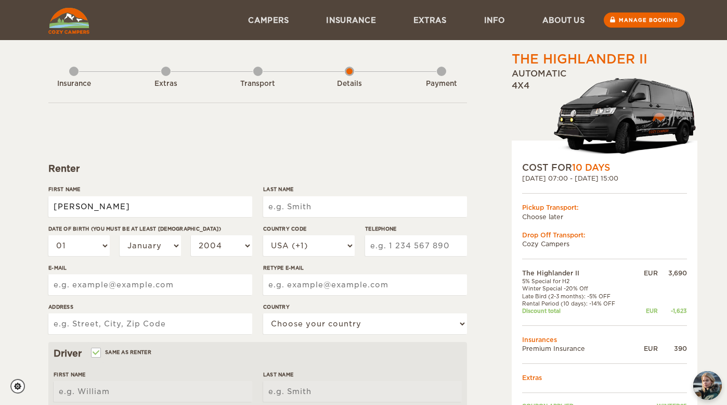
type input "[PERSON_NAME]"
type input "Southern"
click at [74, 241] on select "01 02 03 04 05 06 07 08 09 10 11 12 13 14 15 16 17 18 19 20 21 22 23 24 25 26 2…" at bounding box center [78, 245] width 61 height 21
type input "Southern"
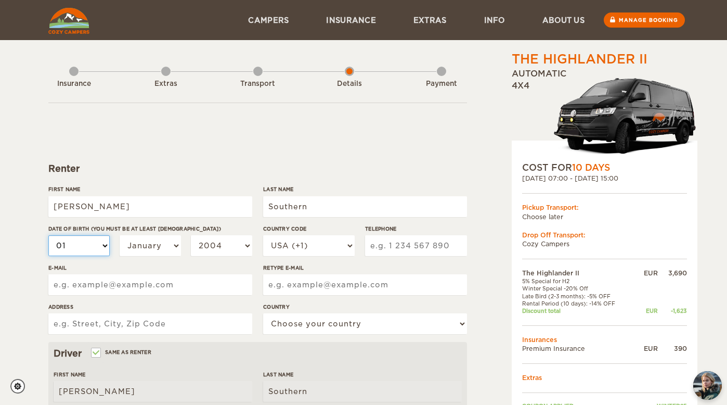
select select "12"
click at [156, 249] on select "January February March April May June July August September October November De…" at bounding box center [150, 245] width 61 height 21
select select "12"
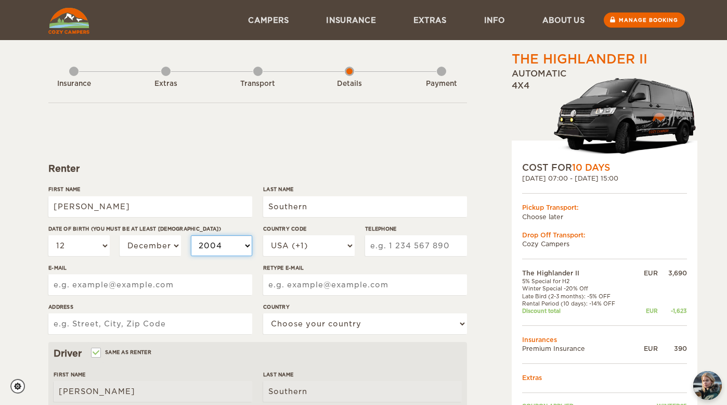
click at [213, 254] on select "2004 2003 2002 2001 2000 1999 1998 1997 1996 1995 1994 1993 1992 1991 1990 1989…" at bounding box center [221, 245] width 61 height 21
select select "1990"
type input "608 852 3799"
type input "natalieadickson@gmail.com"
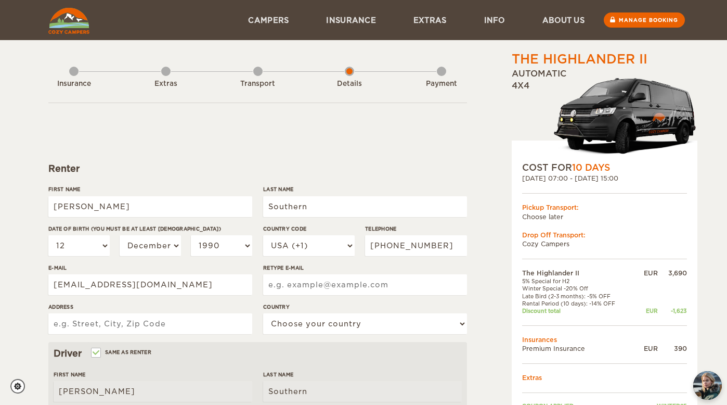
type input "natalieadickson@gmail.com"
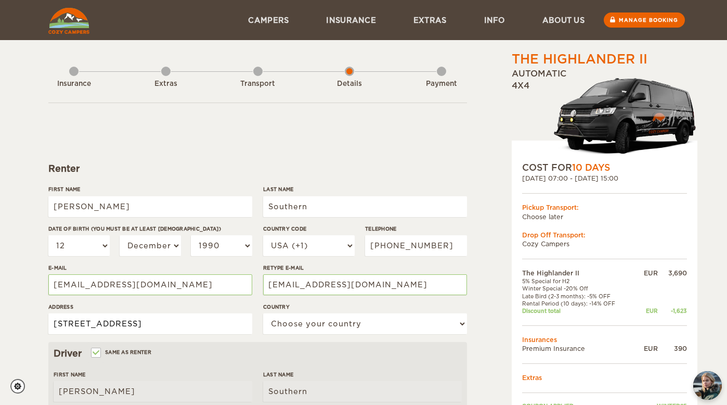
type input "4700 N Kenton Ave, Chicago, IL, 60630"
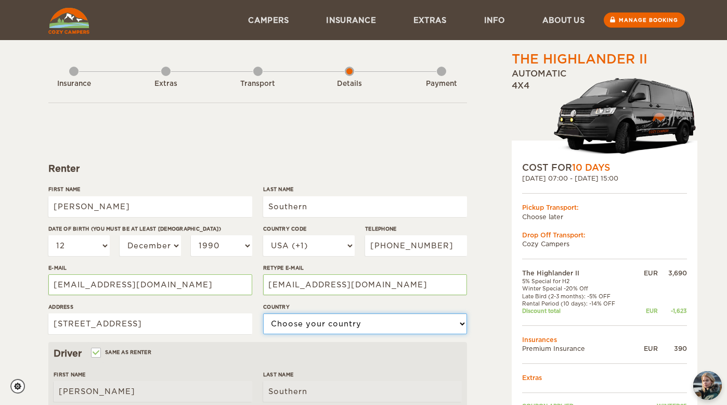
select select "222"
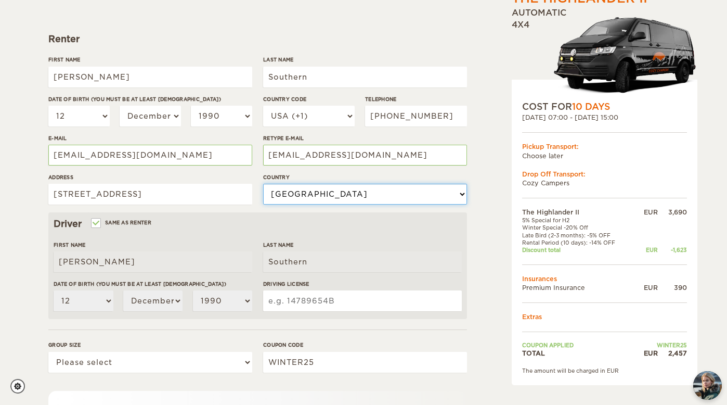
scroll to position [131, 0]
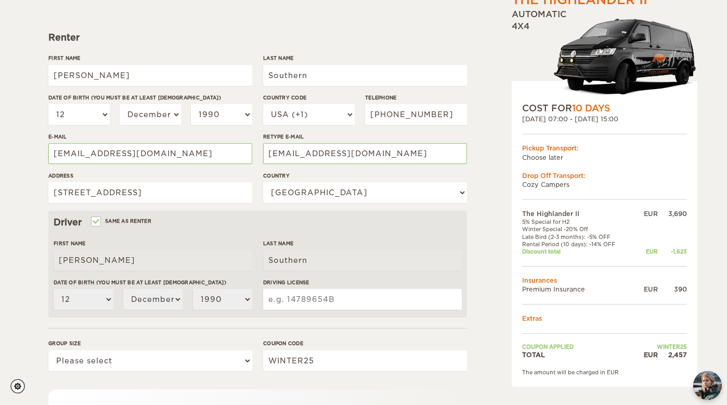
click at [284, 302] on input "Driving License" at bounding box center [362, 299] width 199 height 21
type input "S365-4569-0353"
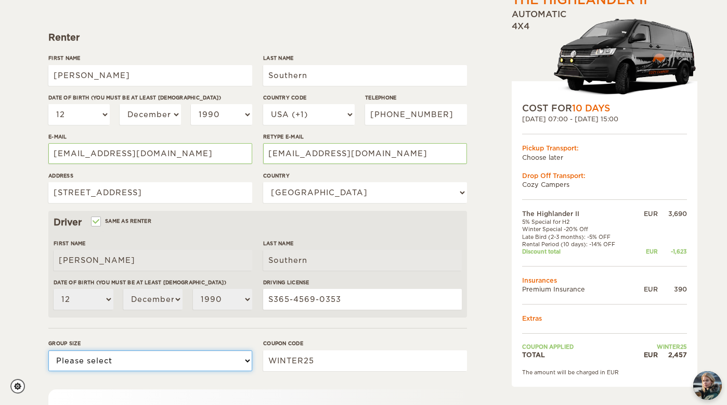
click at [119, 366] on select "Please select 1 2" at bounding box center [150, 360] width 204 height 21
select select "2"
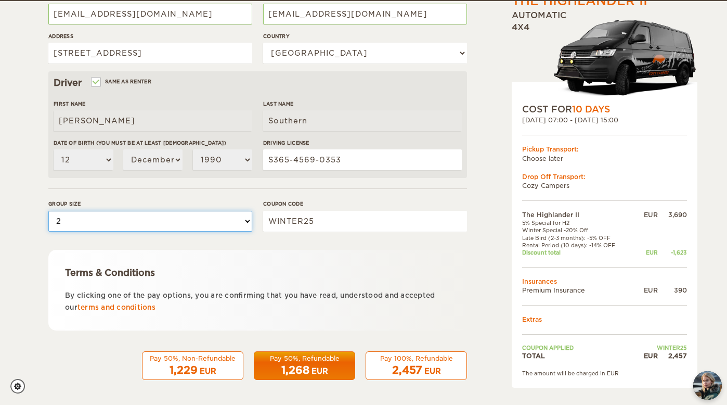
scroll to position [270, 0]
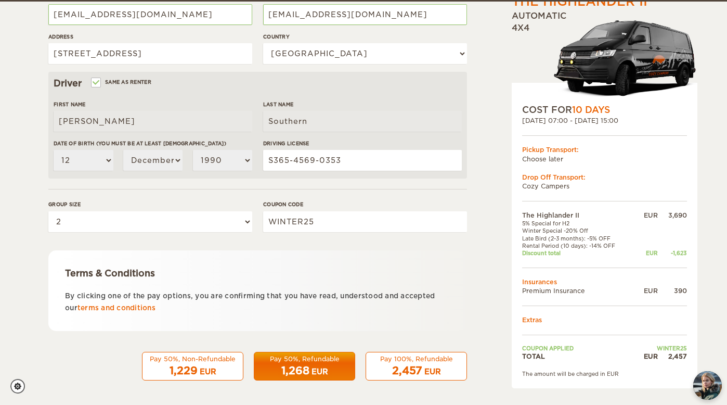
click at [428, 363] on div "2,457 EUR" at bounding box center [417, 370] width 88 height 15
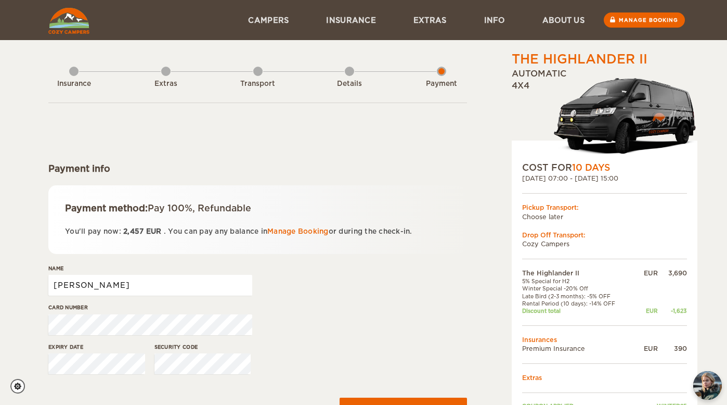
click at [219, 287] on input "[PERSON_NAME]" at bounding box center [150, 285] width 204 height 21
type input "[PERSON_NAME]"
click at [311, 317] on div "Card number" at bounding box center [257, 322] width 419 height 39
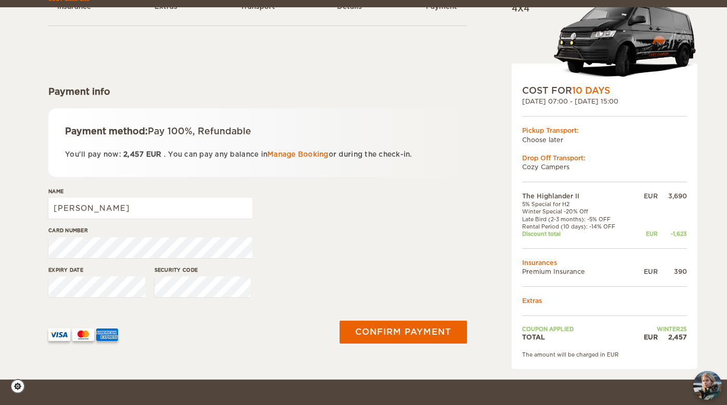
scroll to position [87, 0]
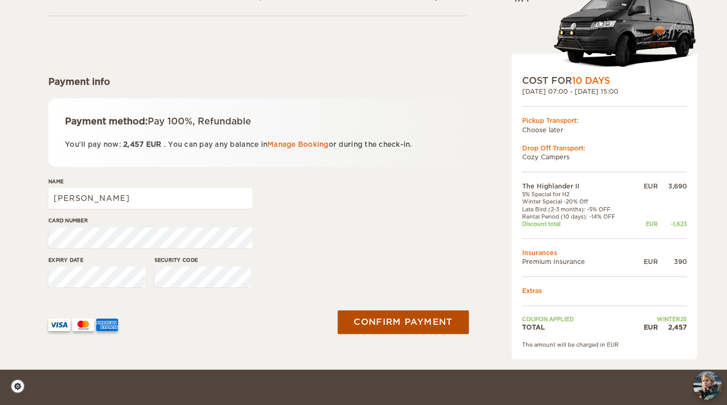
click at [405, 324] on button "Confirm payment" at bounding box center [403, 321] width 131 height 23
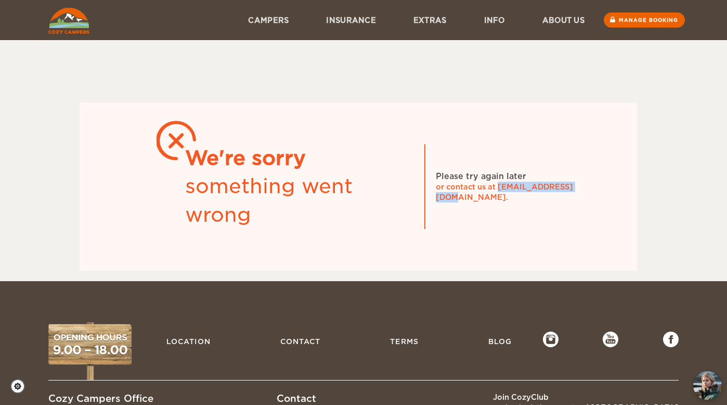
drag, startPoint x: 580, startPoint y: 194, endPoint x: 500, endPoint y: 195, distance: 80.1
click at [500, 195] on div "or contact us at info@cozycampers.is." at bounding box center [514, 192] width 156 height 21
copy div "[EMAIL_ADDRESS][DOMAIN_NAME]"
click at [77, 26] on img at bounding box center [68, 21] width 41 height 26
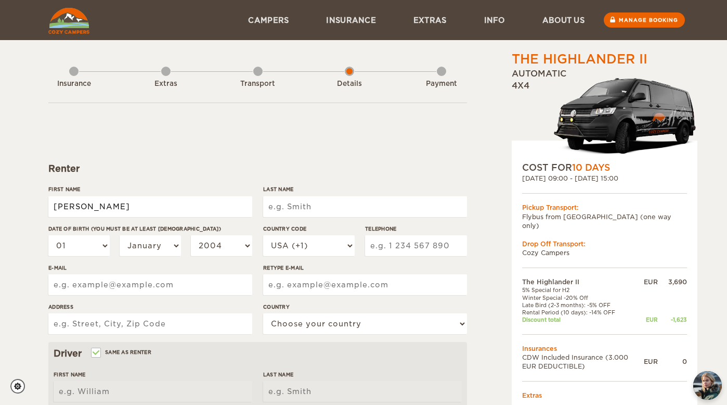
type input "[PERSON_NAME]"
type input "Southern"
select select "10"
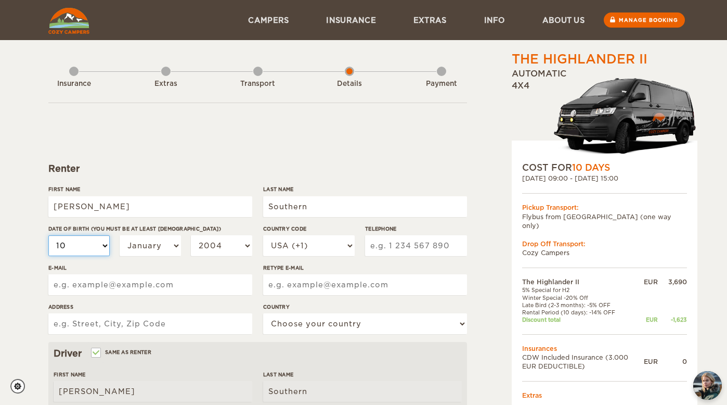
select select "10"
select select "12"
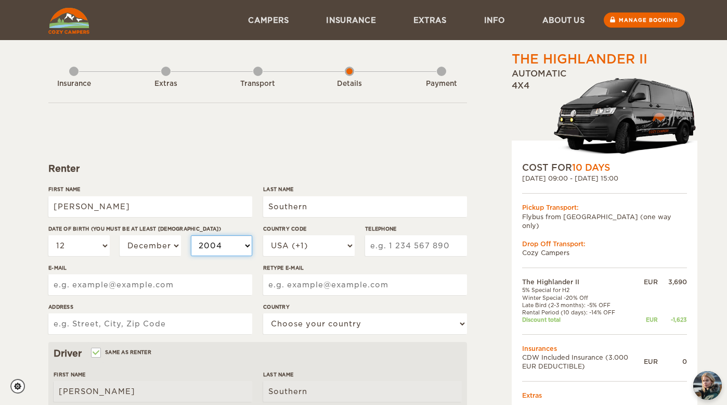
select select "1999"
select select "1990"
type input "6088523799"
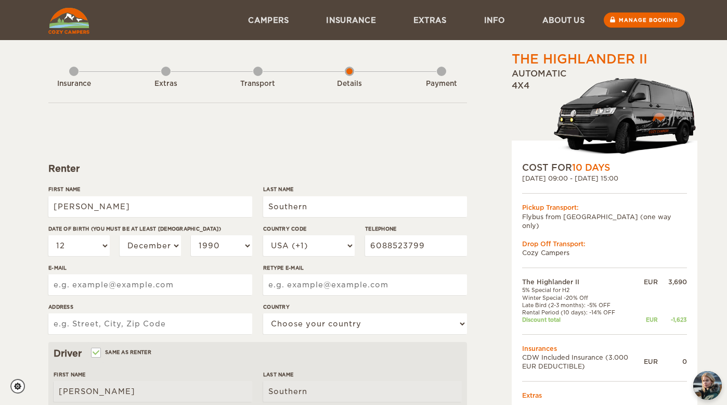
type input "natalieadickson@gmail.com"
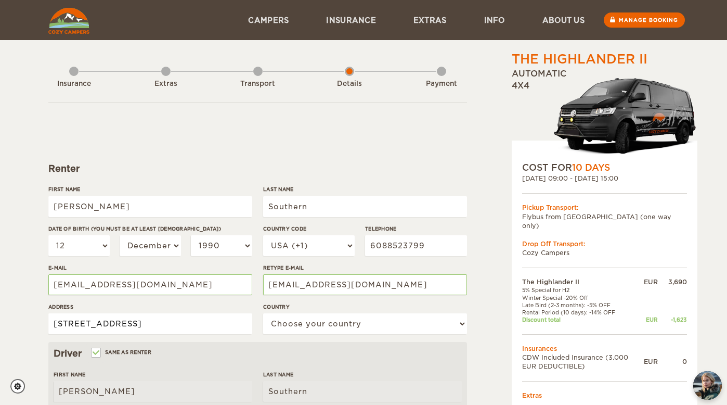
type input "4700 N Kenton Ave Chicago IL 60630"
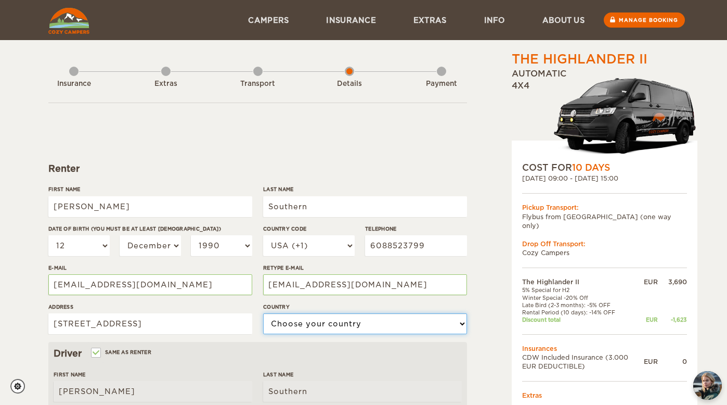
select select "222"
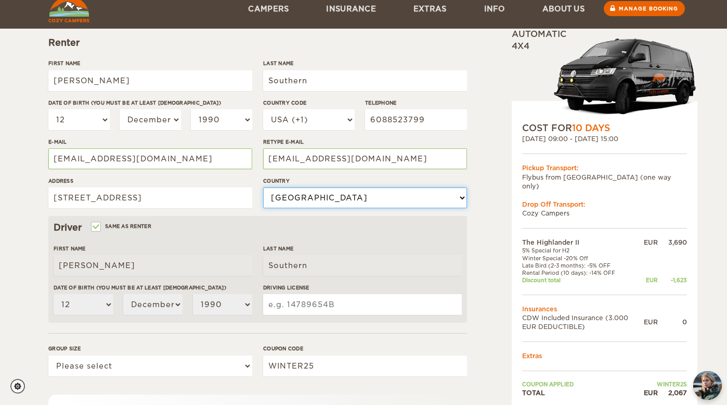
scroll to position [159, 0]
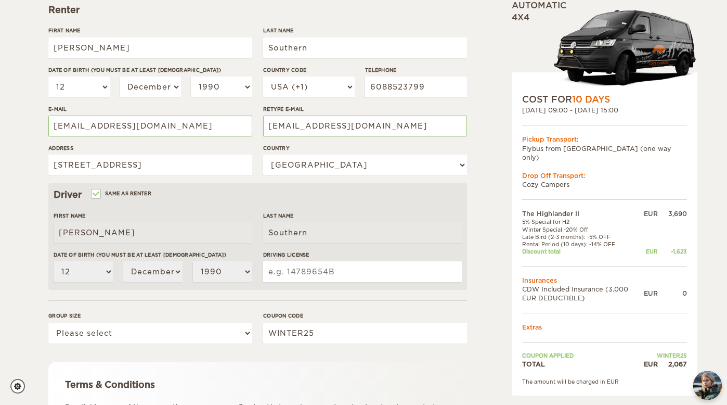
click at [337, 270] on input "Driving License" at bounding box center [362, 271] width 199 height 21
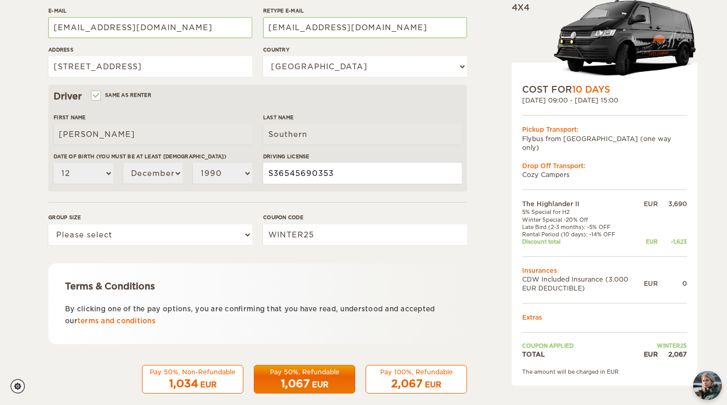
scroll to position [267, 0]
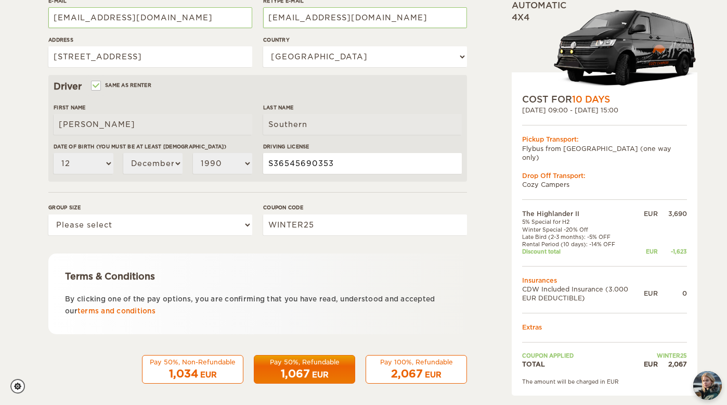
type input "S36545690353"
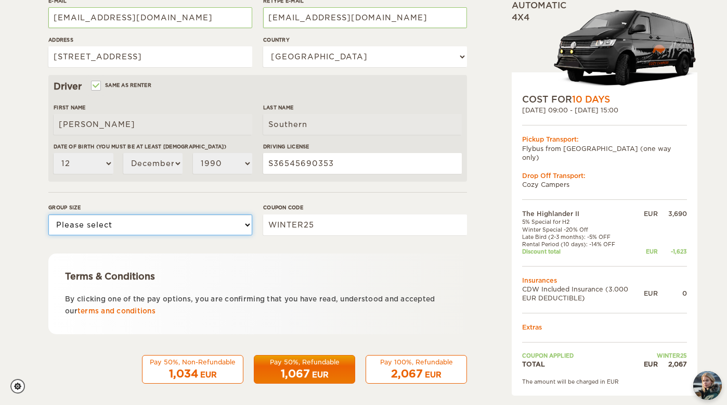
click at [142, 226] on select "Please select 1 2" at bounding box center [150, 224] width 204 height 21
select select "2"
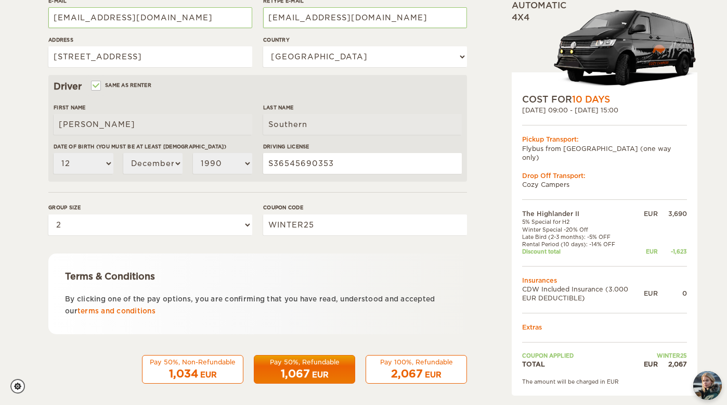
click at [417, 363] on div "Pay 100%, Refundable" at bounding box center [417, 361] width 88 height 9
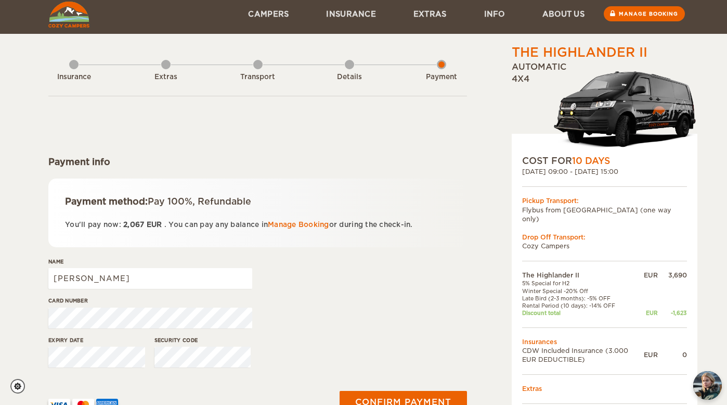
scroll to position [8, 0]
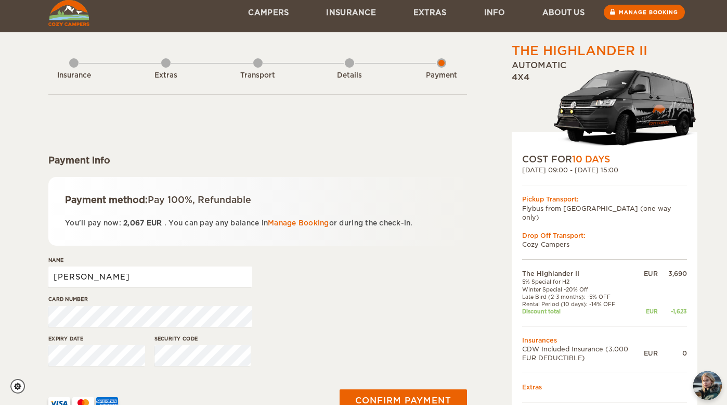
click at [223, 279] on input "James" at bounding box center [150, 276] width 204 height 21
type input "James Southern"
click at [409, 277] on div "Name James Southern" at bounding box center [257, 275] width 419 height 39
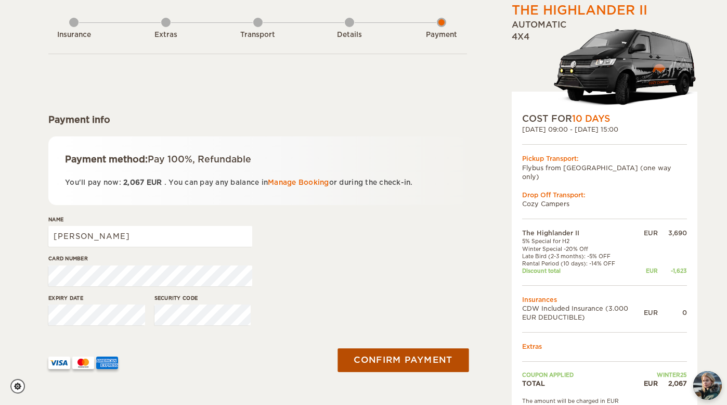
click at [417, 357] on button "Confirm payment" at bounding box center [403, 359] width 131 height 23
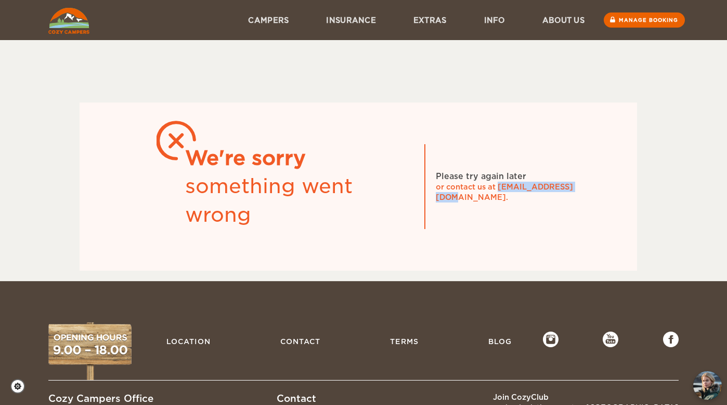
drag, startPoint x: 500, startPoint y: 194, endPoint x: 581, endPoint y: 193, distance: 81.2
click at [581, 193] on div "or contact us at [EMAIL_ADDRESS][DOMAIN_NAME]." at bounding box center [514, 192] width 156 height 21
copy div "[EMAIL_ADDRESS][DOMAIN_NAME]"
click at [76, 26] on img at bounding box center [68, 21] width 41 height 26
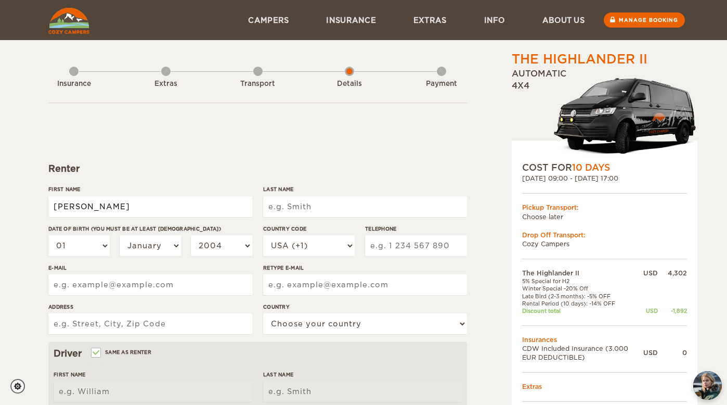
type input "[PERSON_NAME]"
type input "James"
type input "Southern"
select select "10"
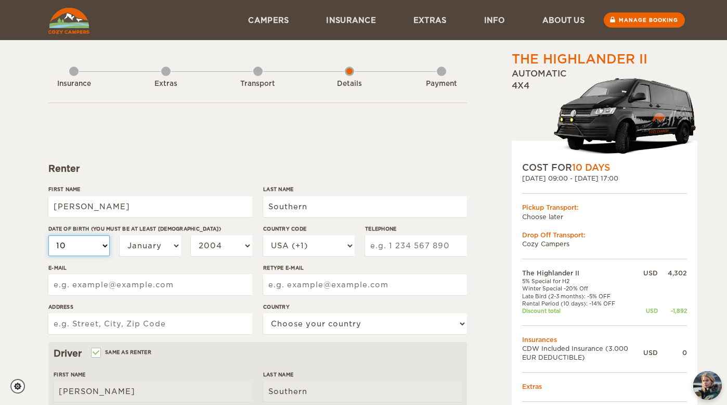
select select "10"
select select "12"
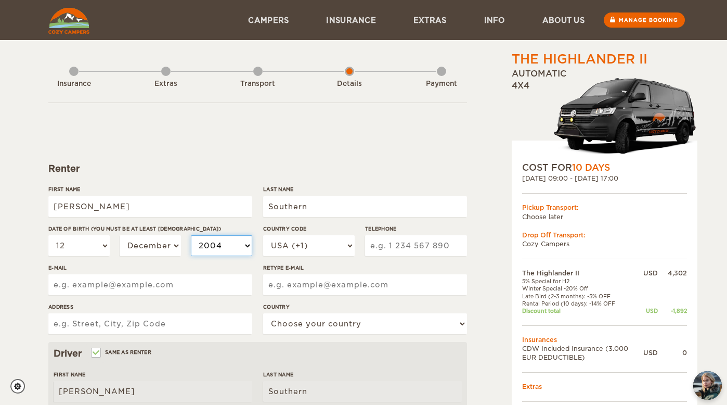
select select "2003"
select select "1999"
select select "1990"
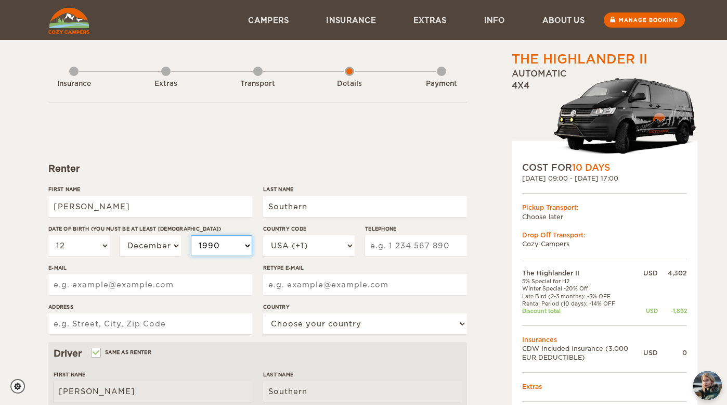
select select "1990"
type input "608 852 3799"
type input "natalieadickson@gmail.com"
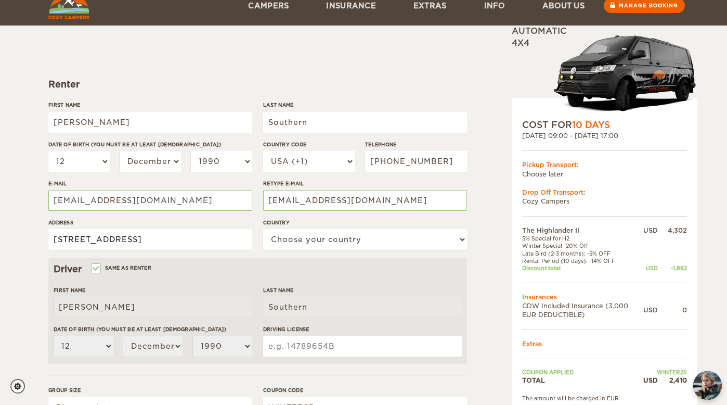
scroll to position [137, 0]
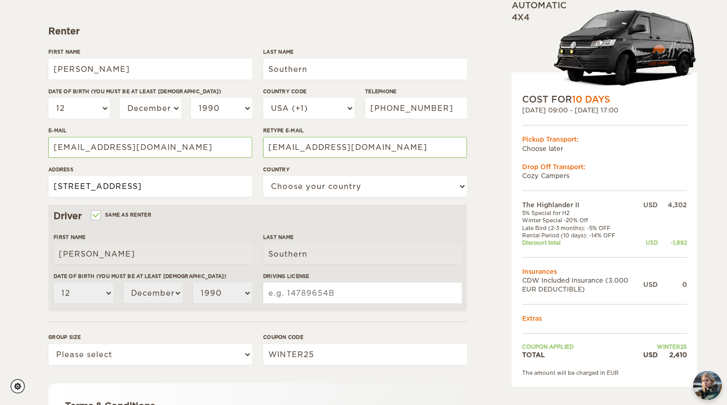
type input "4700 N Kenton Ave, Chicago, IL, 60630"
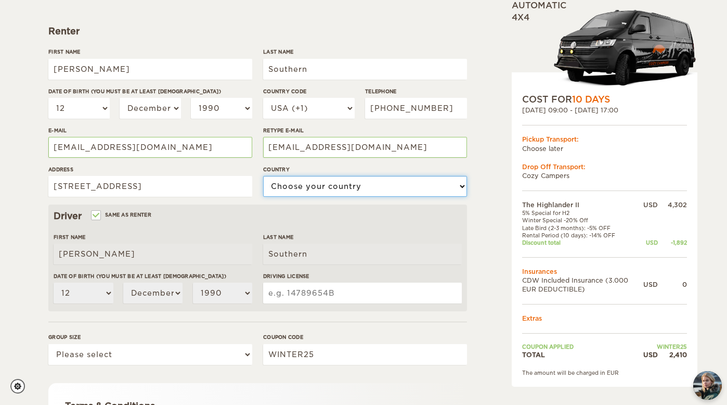
click at [320, 187] on select "Choose your country United States United Kingdom Germany Afghanistan Albania Al…" at bounding box center [365, 186] width 204 height 21
select select "222"
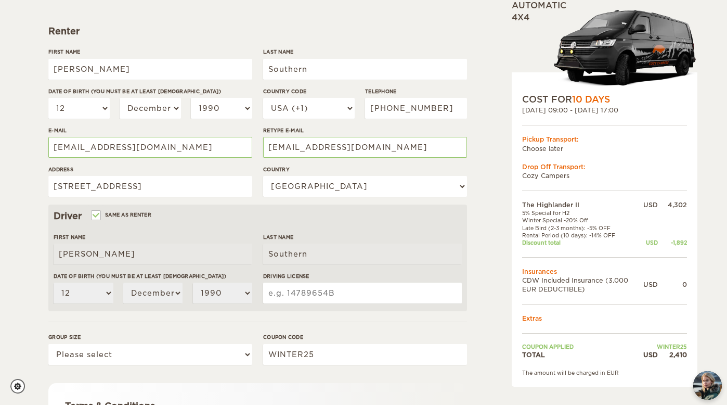
click at [285, 293] on input "Driving License" at bounding box center [362, 293] width 199 height 21
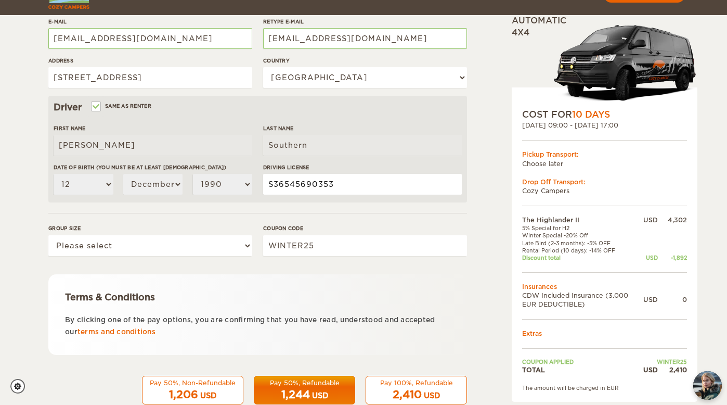
scroll to position [261, 0]
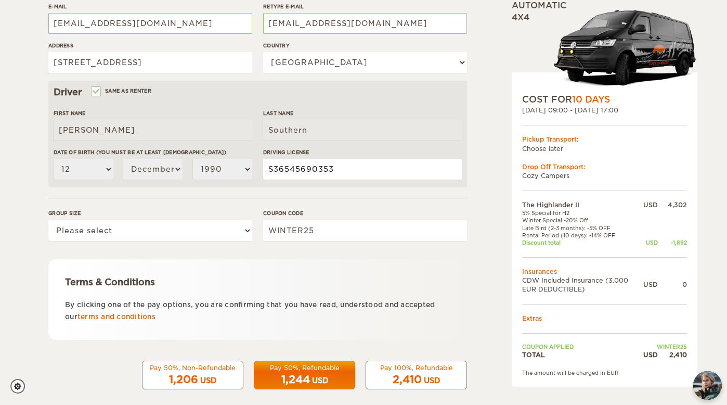
type input "S36545690353"
click at [139, 226] on select "Please select 1 2" at bounding box center [150, 230] width 204 height 21
select select "2"
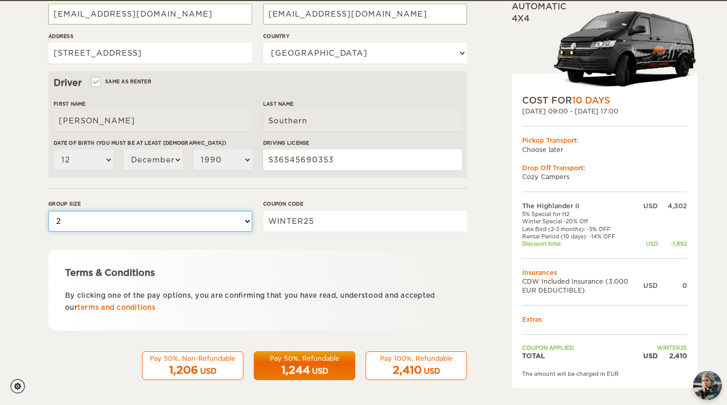
scroll to position [270, 0]
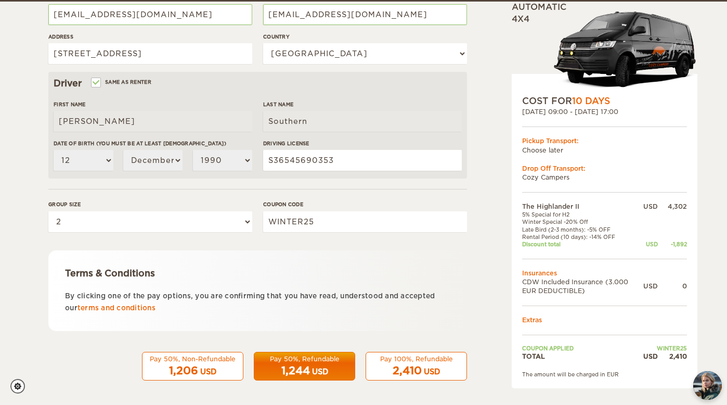
click at [430, 363] on div "2,410 USD" at bounding box center [417, 370] width 88 height 15
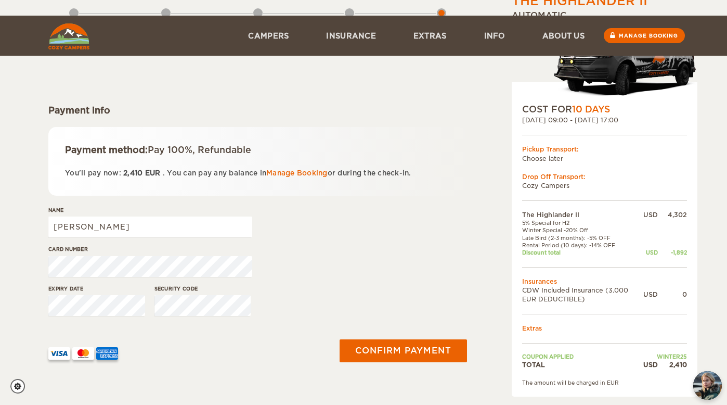
scroll to position [130, 0]
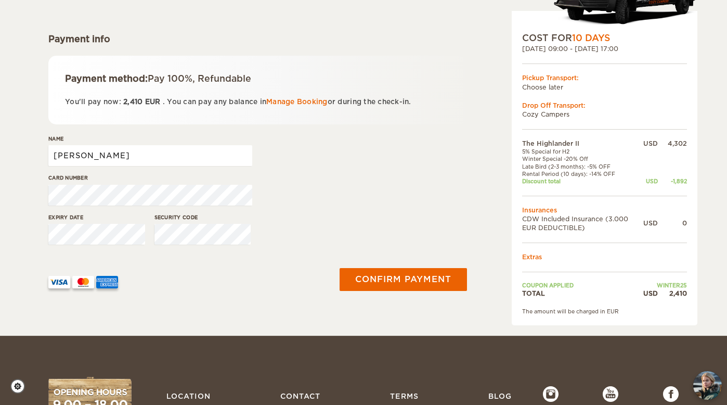
click at [187, 157] on input "[PERSON_NAME]" at bounding box center [150, 155] width 204 height 21
type input "[PERSON_NAME]"
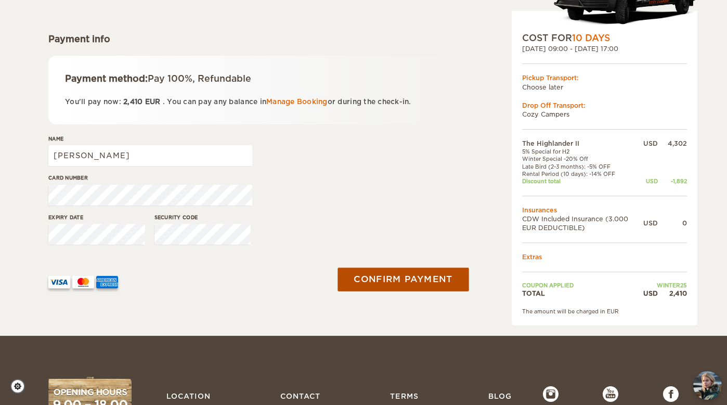
click at [407, 280] on button "Confirm payment" at bounding box center [403, 278] width 131 height 23
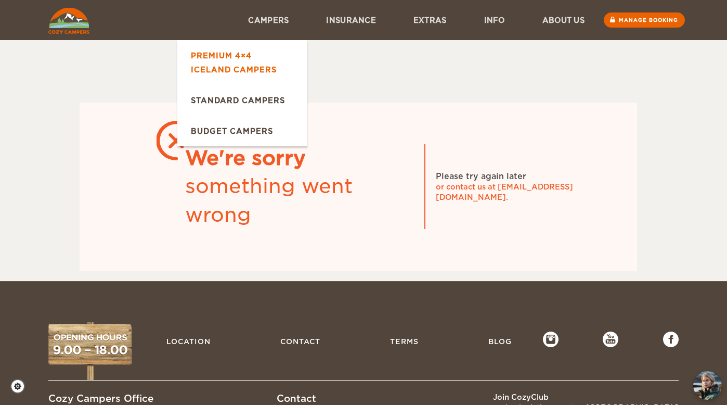
click at [214, 67] on link "Premium 4×4 Iceland Campers" at bounding box center [242, 62] width 130 height 45
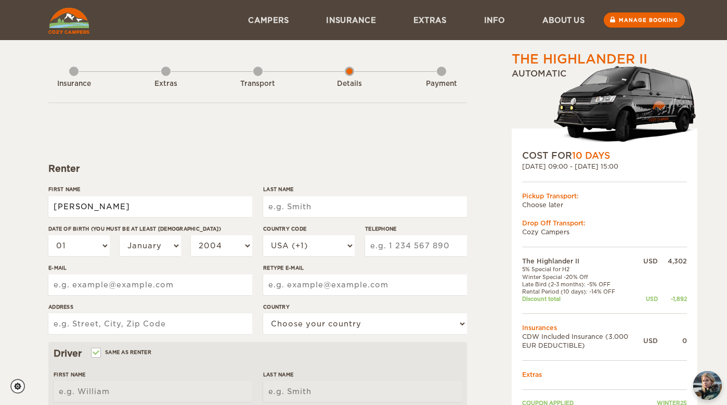
type input "James"
type input "Southern"
select select "10"
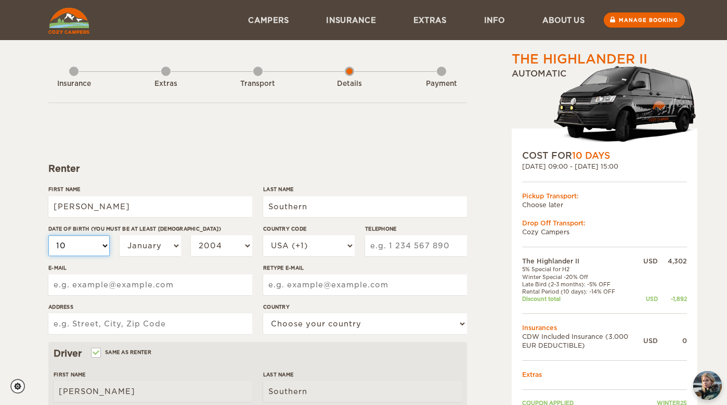
select select "10"
select select "12"
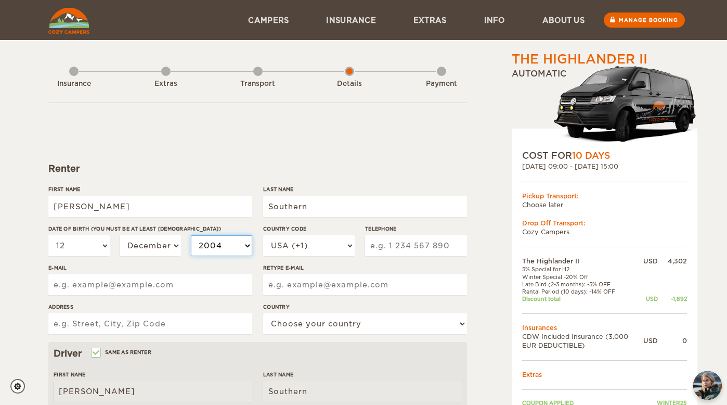
select select "1999"
select select "1990"
type input "1 608 852 3799"
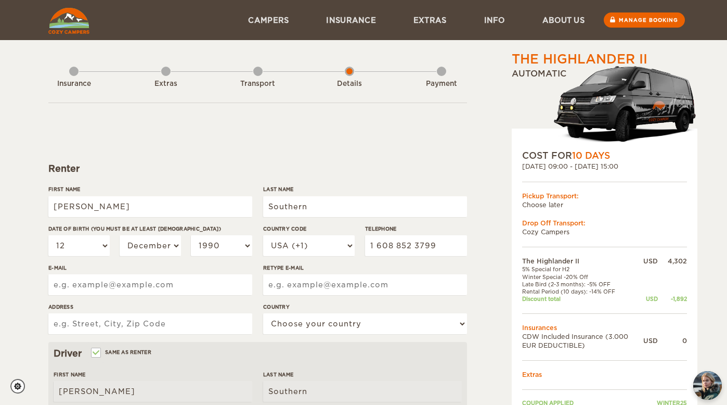
type input "natalieadickson@gmail.com"
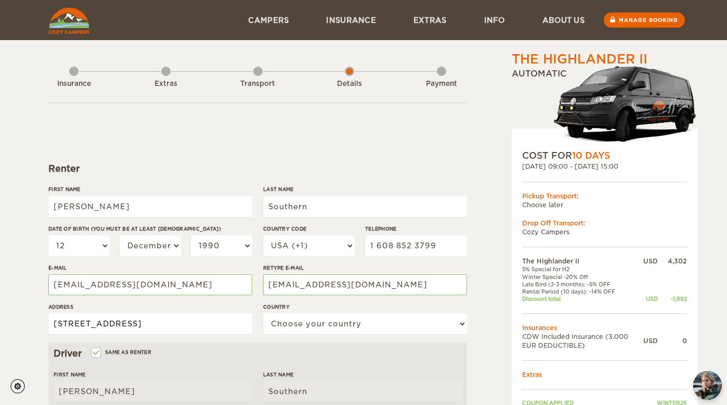
type input "4700 N Kenton Ave, Chicago, IL, 60630"
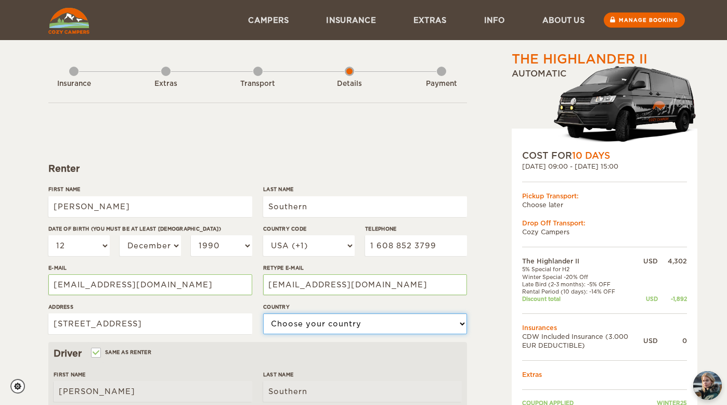
select select "222"
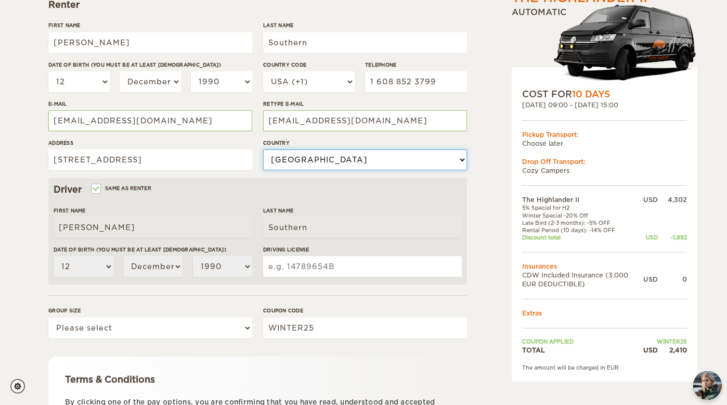
scroll to position [171, 0]
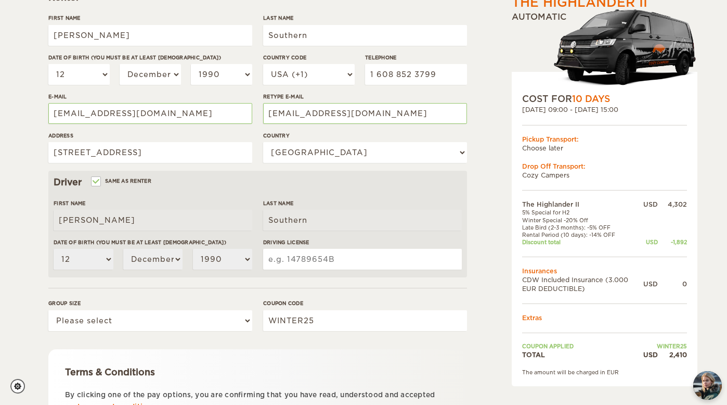
click at [291, 259] on input "Driving License" at bounding box center [362, 259] width 199 height 21
type input "S"
click at [68, 317] on select "Please select 1 2" at bounding box center [150, 320] width 204 height 21
select select "2"
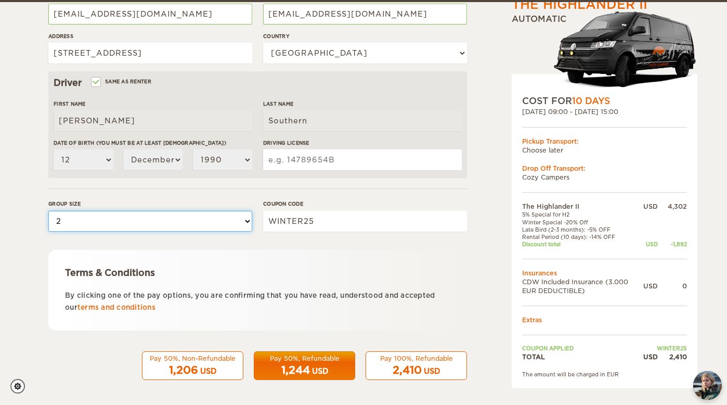
scroll to position [270, 0]
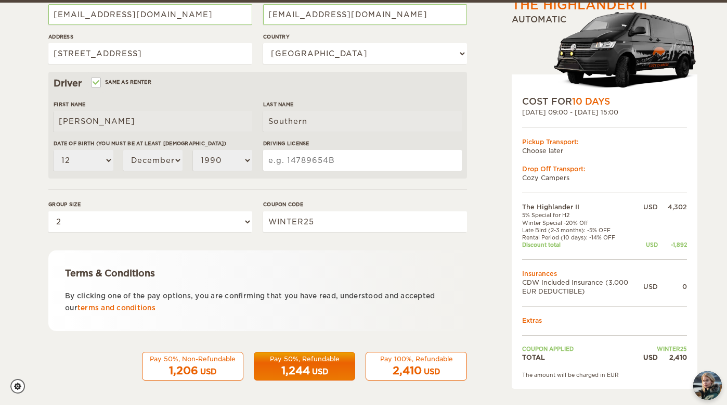
click at [420, 359] on div "Pay 100%, Refundable" at bounding box center [417, 358] width 88 height 9
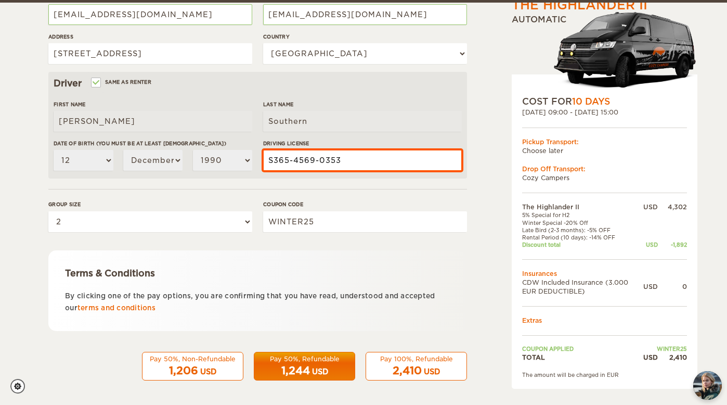
type input "S365-4569-0353"
click at [412, 360] on div "Pay 100%, Refundable" at bounding box center [417, 358] width 88 height 9
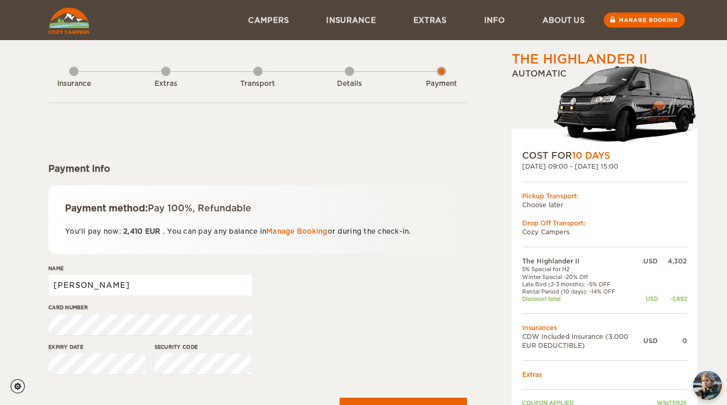
click at [219, 284] on input "James" at bounding box center [150, 285] width 204 height 21
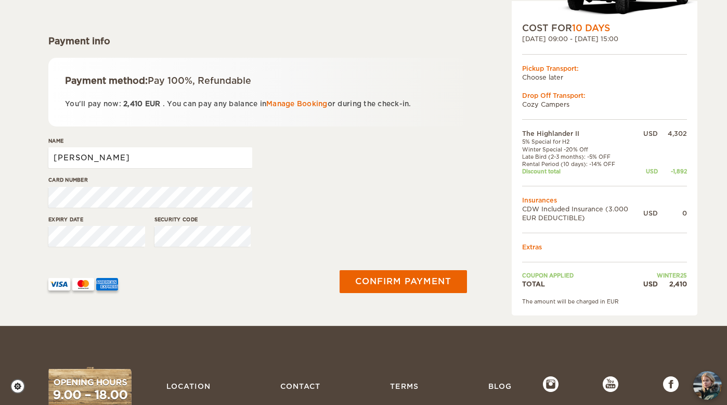
scroll to position [137, 0]
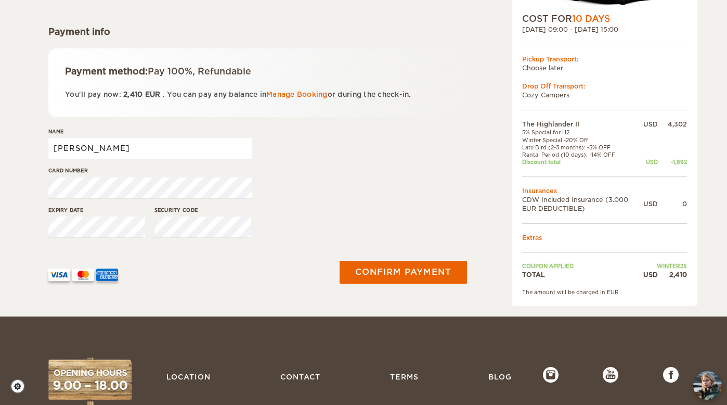
type input "James Southern"
click at [338, 197] on div "Card number" at bounding box center [257, 186] width 419 height 39
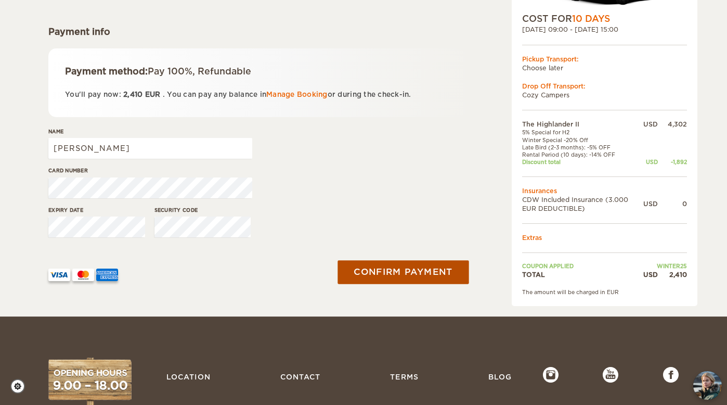
click at [396, 273] on button "Confirm payment" at bounding box center [403, 271] width 131 height 23
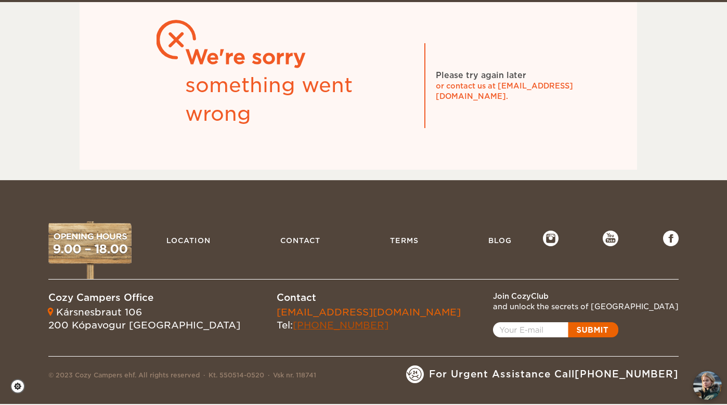
scroll to position [100, 0]
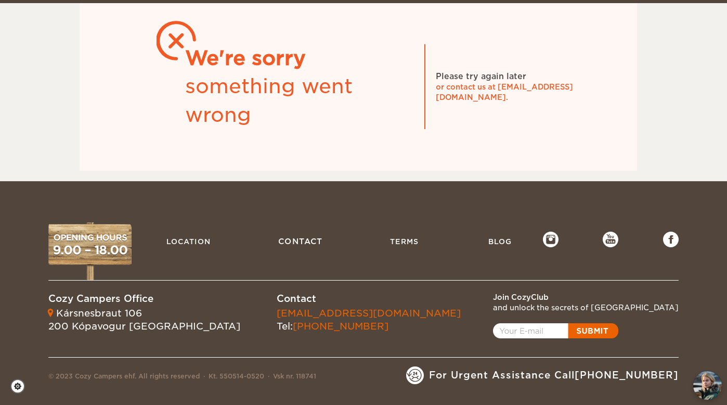
click at [306, 239] on link "Contact" at bounding box center [301, 242] width 56 height 22
